Goal: Information Seeking & Learning: Learn about a topic

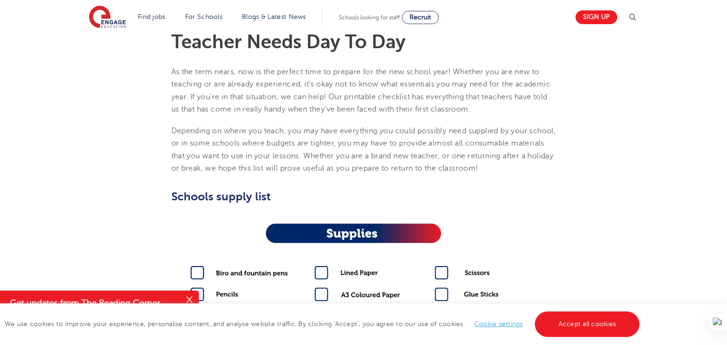
scroll to position [254, 0]
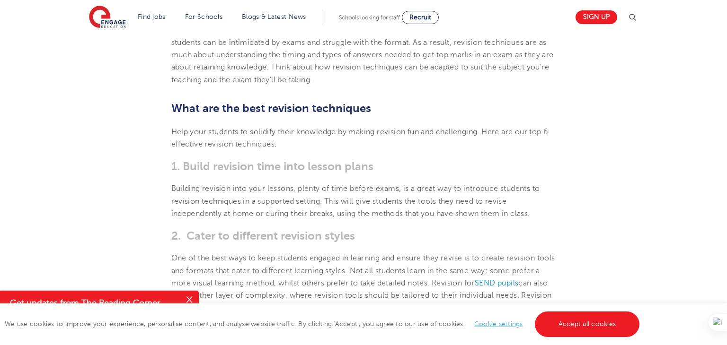
scroll to position [424, 0]
